Goal: Transaction & Acquisition: Purchase product/service

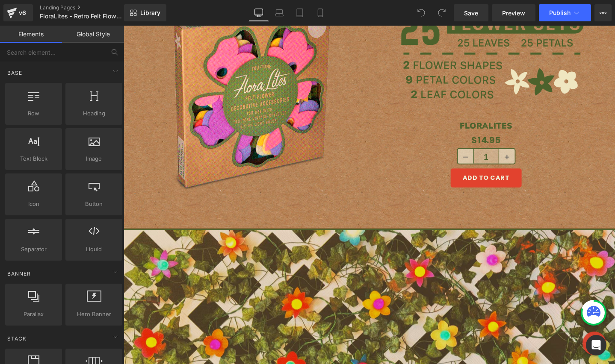
scroll to position [1090, 0]
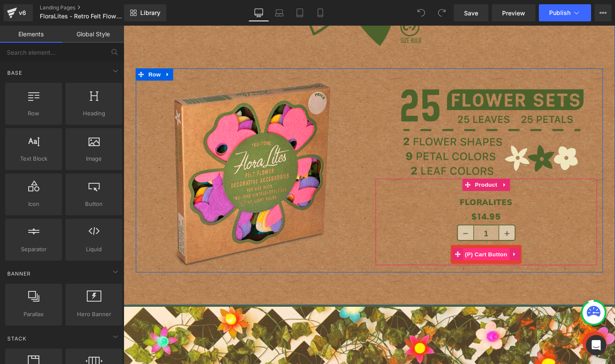
click at [501, 265] on span "(P) Cart Button" at bounding box center [504, 266] width 49 height 13
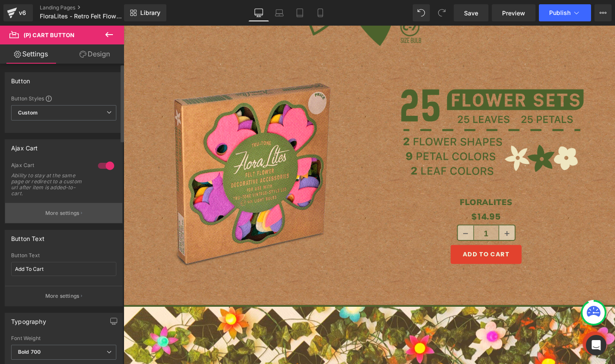
click at [77, 212] on p "More settings" at bounding box center [62, 213] width 34 height 8
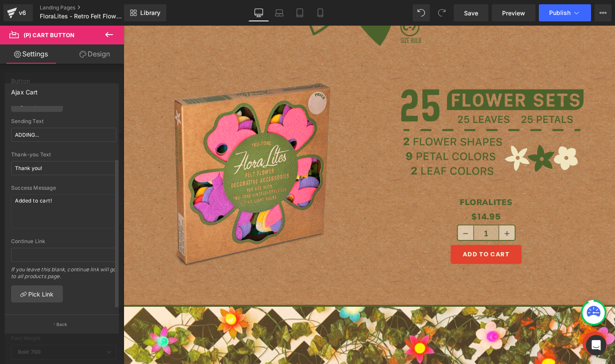
scroll to position [80, 0]
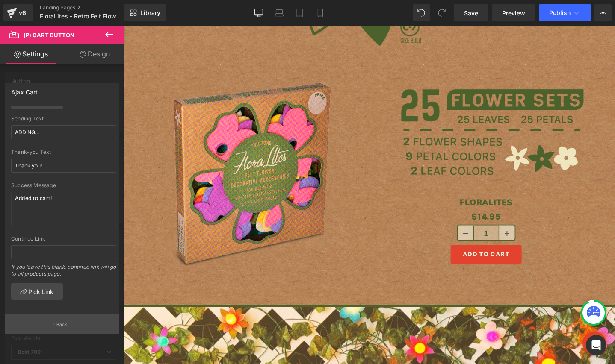
click at [54, 327] on button "Back" at bounding box center [62, 324] width 114 height 19
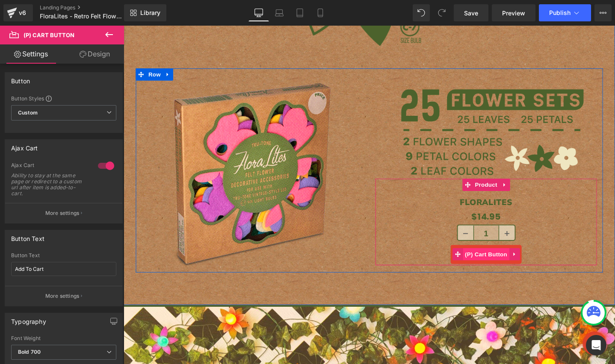
click at [483, 266] on span "(P) Cart Button" at bounding box center [504, 266] width 49 height 13
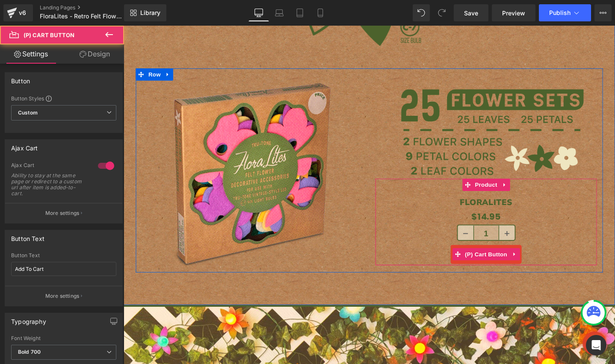
click at [484, 274] on button "Add To Cart" at bounding box center [505, 266] width 75 height 20
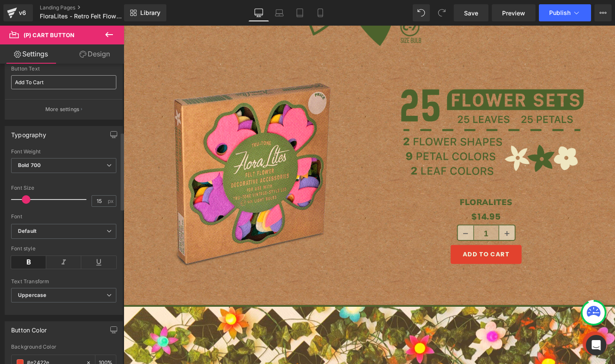
scroll to position [0, 0]
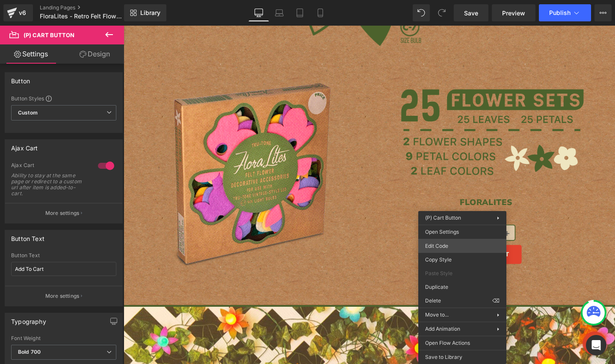
click at [456, 0] on div "(P) Cart Button You are previewing how the will restyle your page. You can not …" at bounding box center [307, 0] width 615 height 0
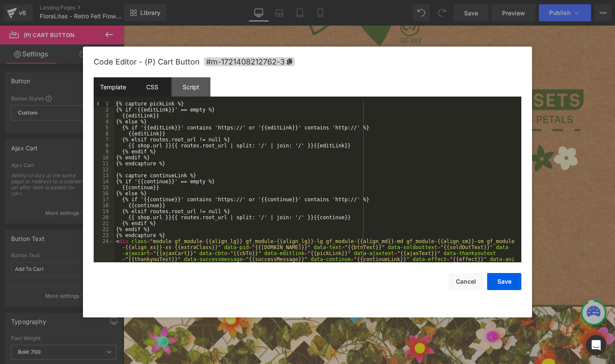
click at [150, 88] on div "CSS" at bounding box center [152, 86] width 39 height 19
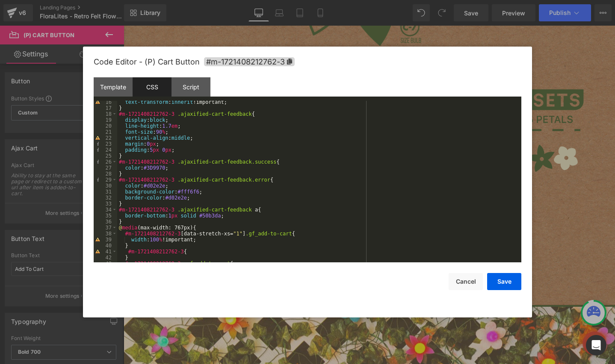
scroll to position [93, 0]
